Goal: Task Accomplishment & Management: Use online tool/utility

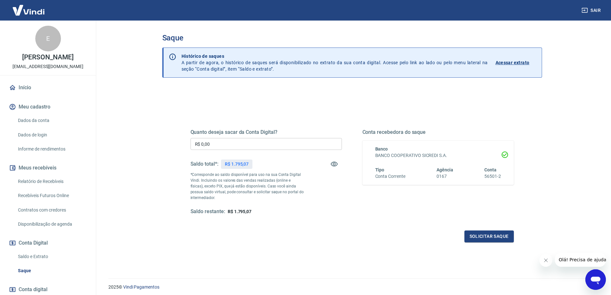
click at [231, 143] on input "R$ 0,00" at bounding box center [265, 144] width 151 height 12
type input "R$ 1.795,07"
click at [489, 234] on button "Solicitar saque" at bounding box center [488, 236] width 49 height 12
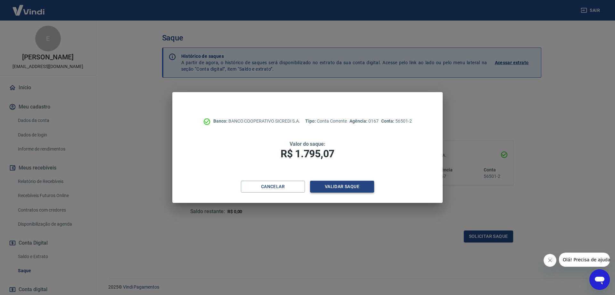
click at [352, 184] on button "Validar saque" at bounding box center [342, 186] width 64 height 12
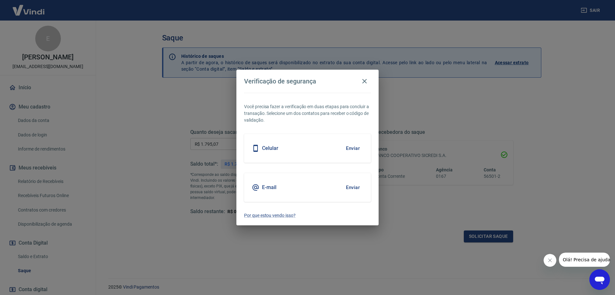
click at [354, 188] on button "Enviar" at bounding box center [353, 186] width 21 height 13
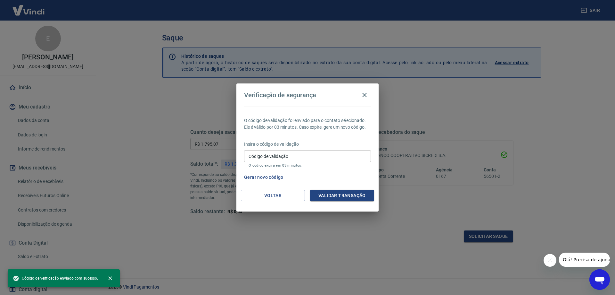
click at [296, 154] on input "Código de validação" at bounding box center [307, 156] width 127 height 12
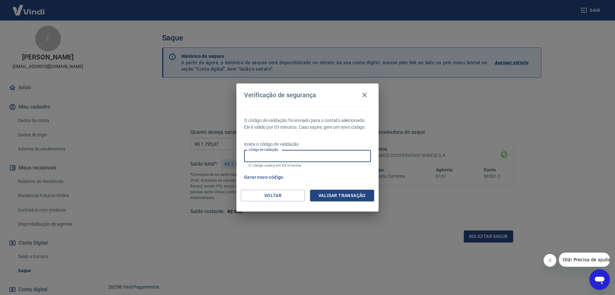
paste input "858519"
type input "858519"
click at [338, 196] on button "Validar transação" at bounding box center [342, 195] width 64 height 12
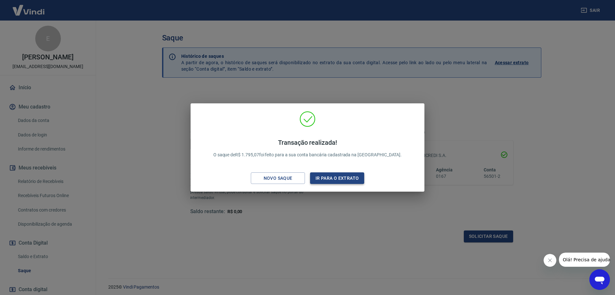
click at [359, 174] on button "Ir para o extrato" at bounding box center [337, 178] width 54 height 12
